Goal: Task Accomplishment & Management: Manage account settings

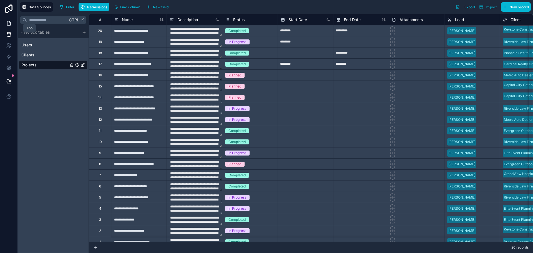
click at [11, 26] on icon at bounding box center [9, 24] width 6 height 6
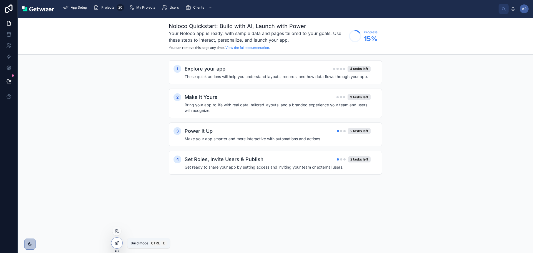
click at [118, 245] on icon at bounding box center [117, 242] width 4 height 4
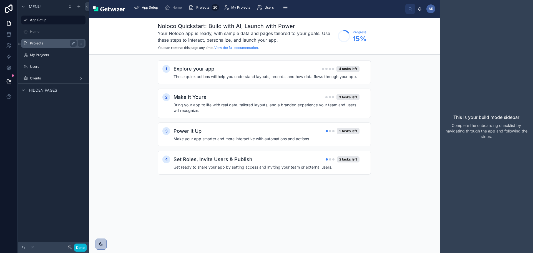
click at [49, 47] on div "Projects" at bounding box center [53, 43] width 47 height 7
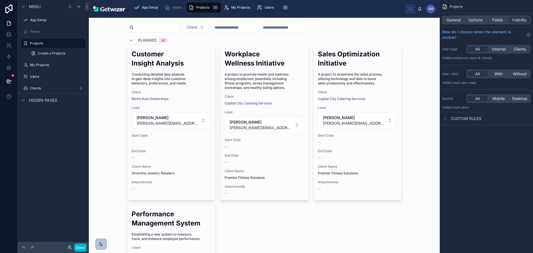
scroll to position [55, 0]
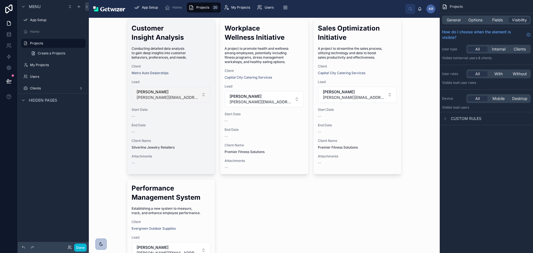
click at [198, 103] on button "[PERSON_NAME] [PERSON_NAME][EMAIL_ADDRESS][PERSON_NAME][DOMAIN_NAME]" at bounding box center [171, 95] width 79 height 16
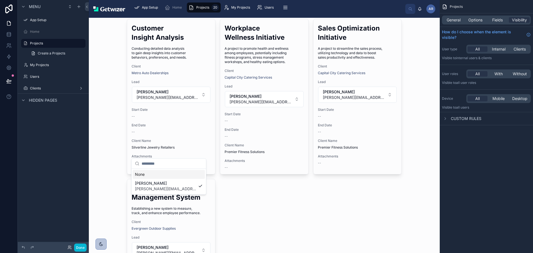
scroll to position [0, 0]
click at [206, 19] on div "Planned 4" at bounding box center [264, 14] width 275 height 9
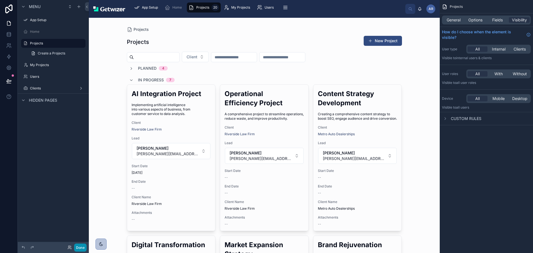
drag, startPoint x: 103, startPoint y: 248, endPoint x: 107, endPoint y: 248, distance: 3.1
click at [87, 248] on button "Done" at bounding box center [80, 247] width 12 height 8
